Goal: Information Seeking & Learning: Learn about a topic

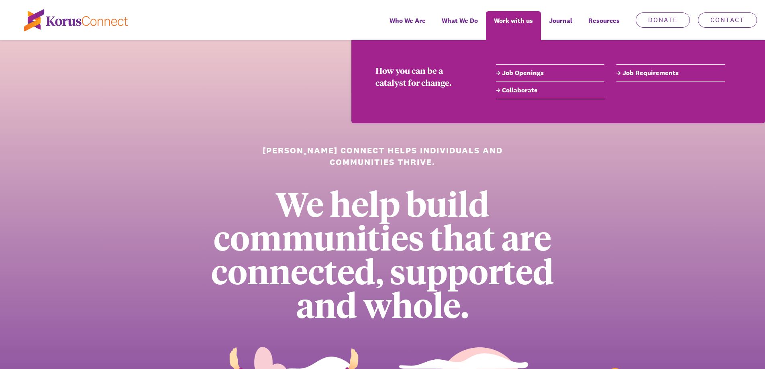
click at [518, 71] on link "Job Openings" at bounding box center [550, 73] width 108 height 10
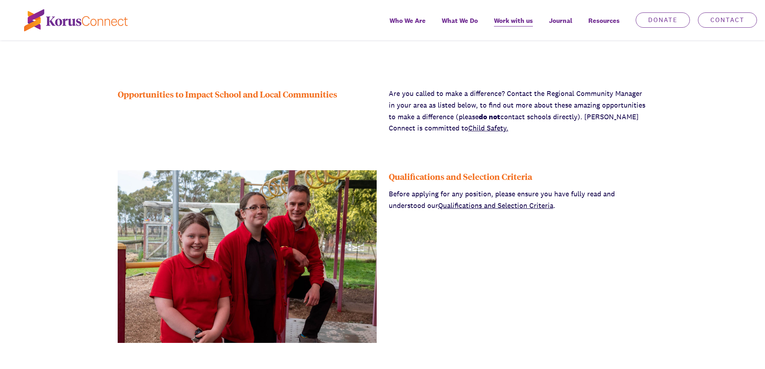
scroll to position [241, 0]
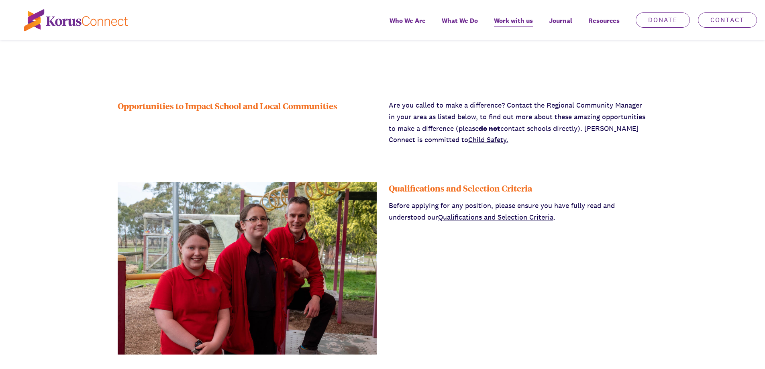
click at [516, 217] on link "Qualifications and Selection Criteria" at bounding box center [495, 216] width 115 height 9
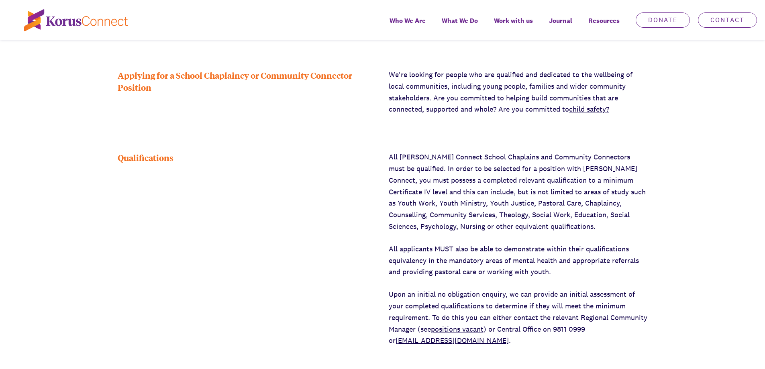
scroll to position [281, 0]
